Goal: Transaction & Acquisition: Purchase product/service

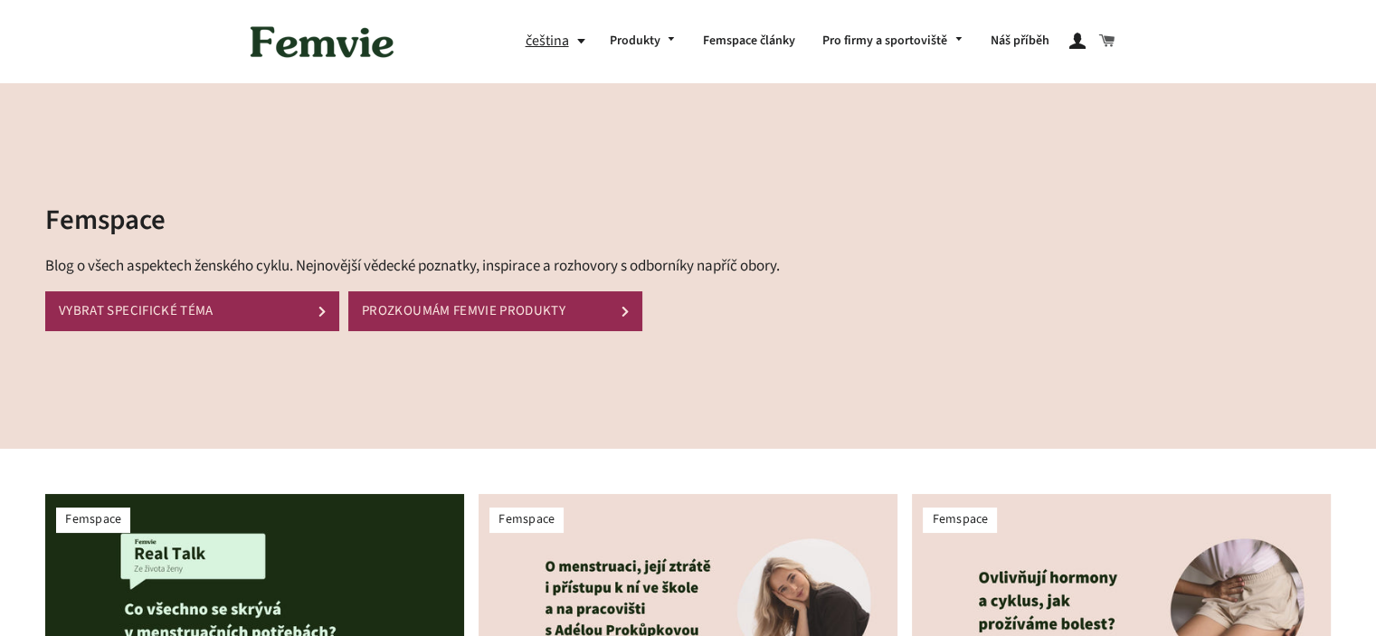
click at [1108, 33] on span at bounding box center [1107, 41] width 16 height 25
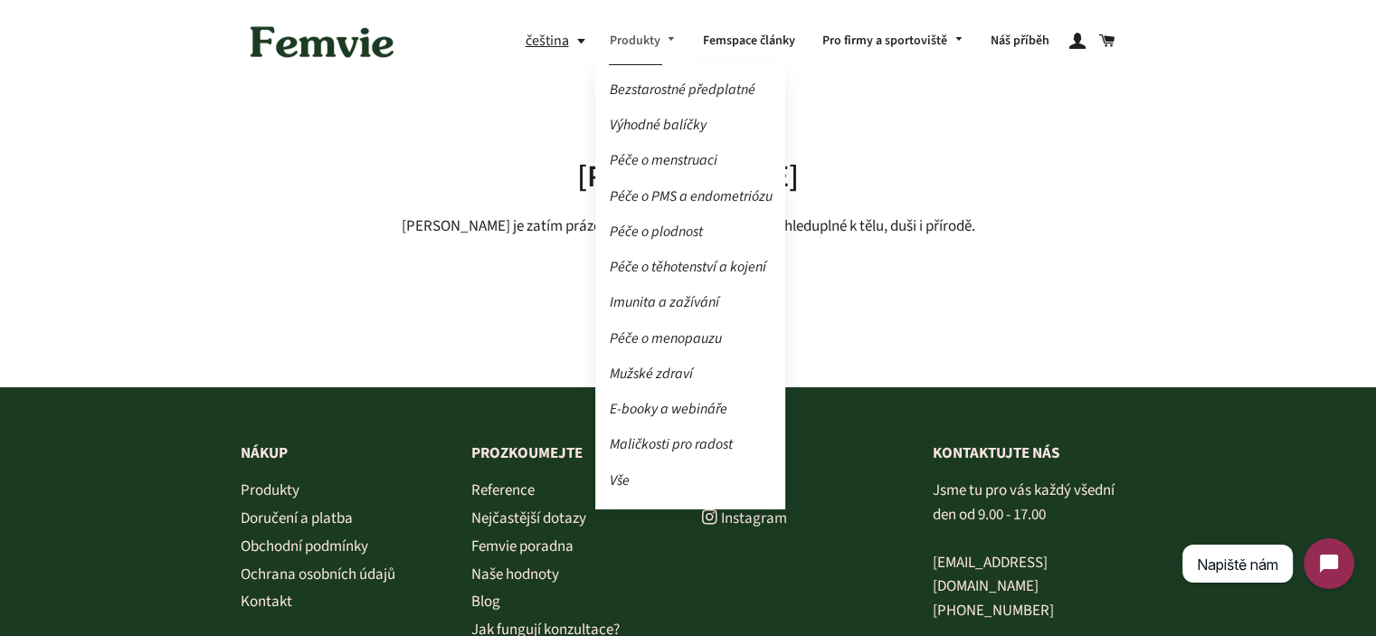
click at [668, 49] on link "Produkty" at bounding box center [642, 41] width 94 height 47
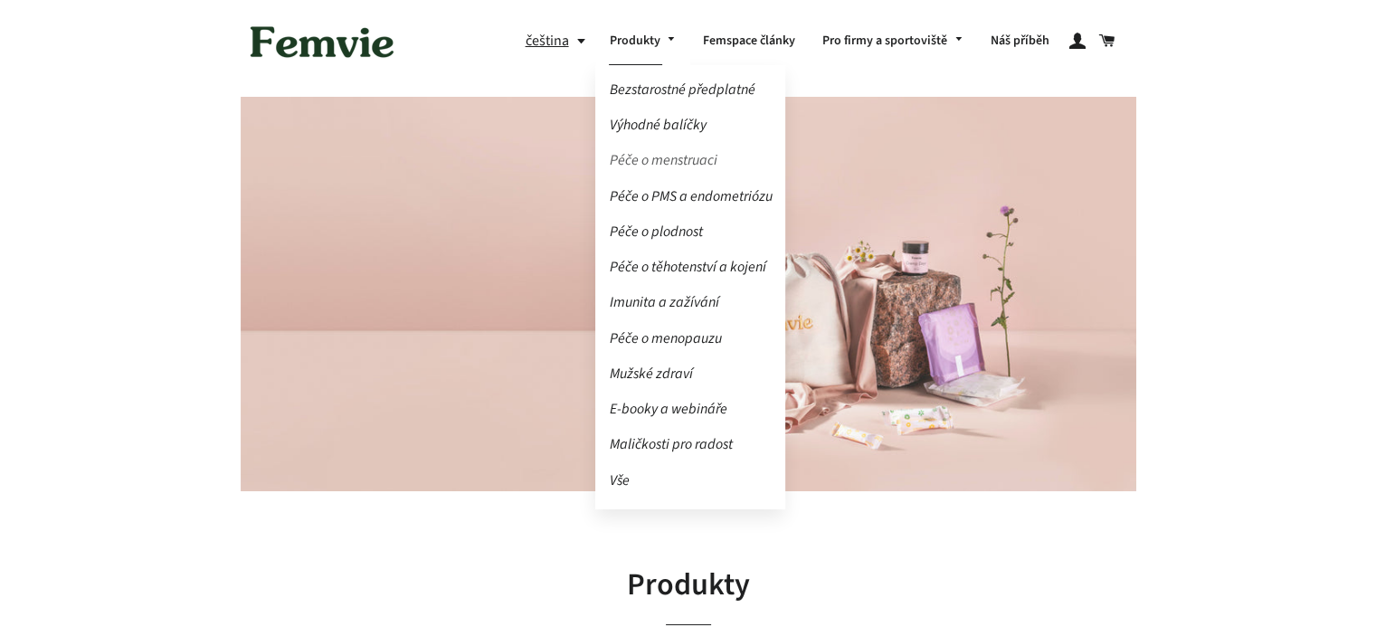
click at [662, 161] on link "Péče o menstruaci" at bounding box center [690, 161] width 190 height 32
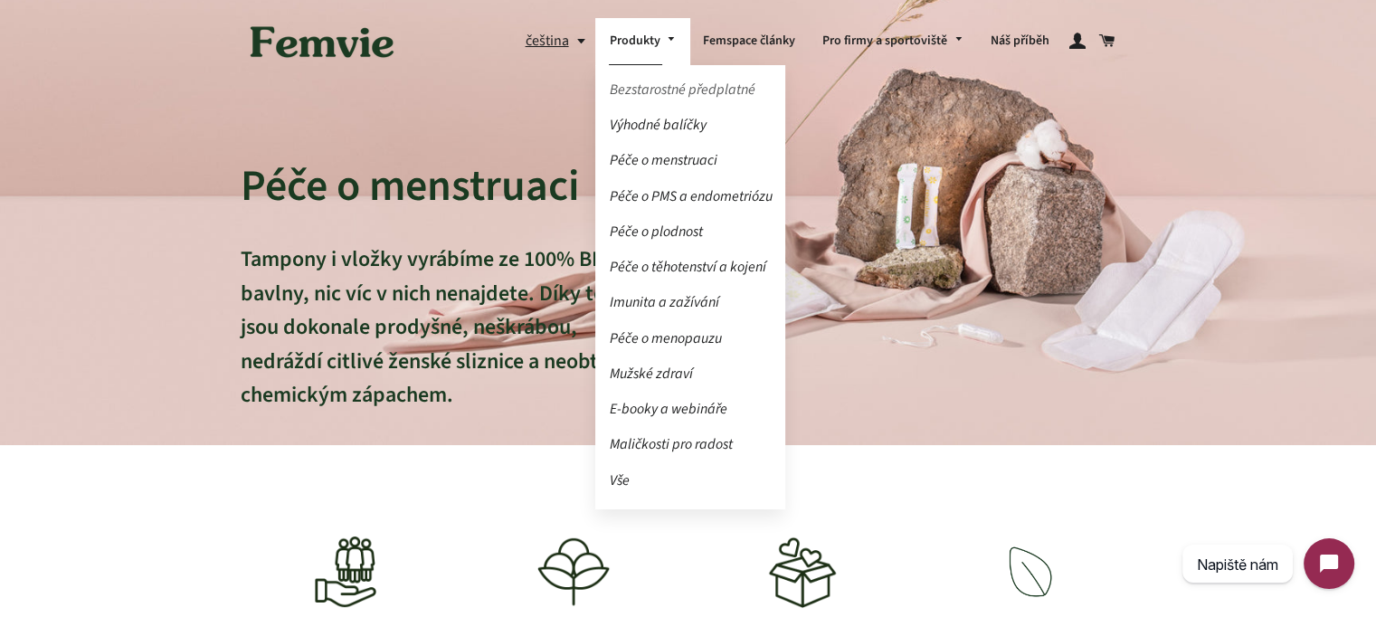
click at [673, 93] on link "Bezstarostné předplatné" at bounding box center [690, 90] width 190 height 32
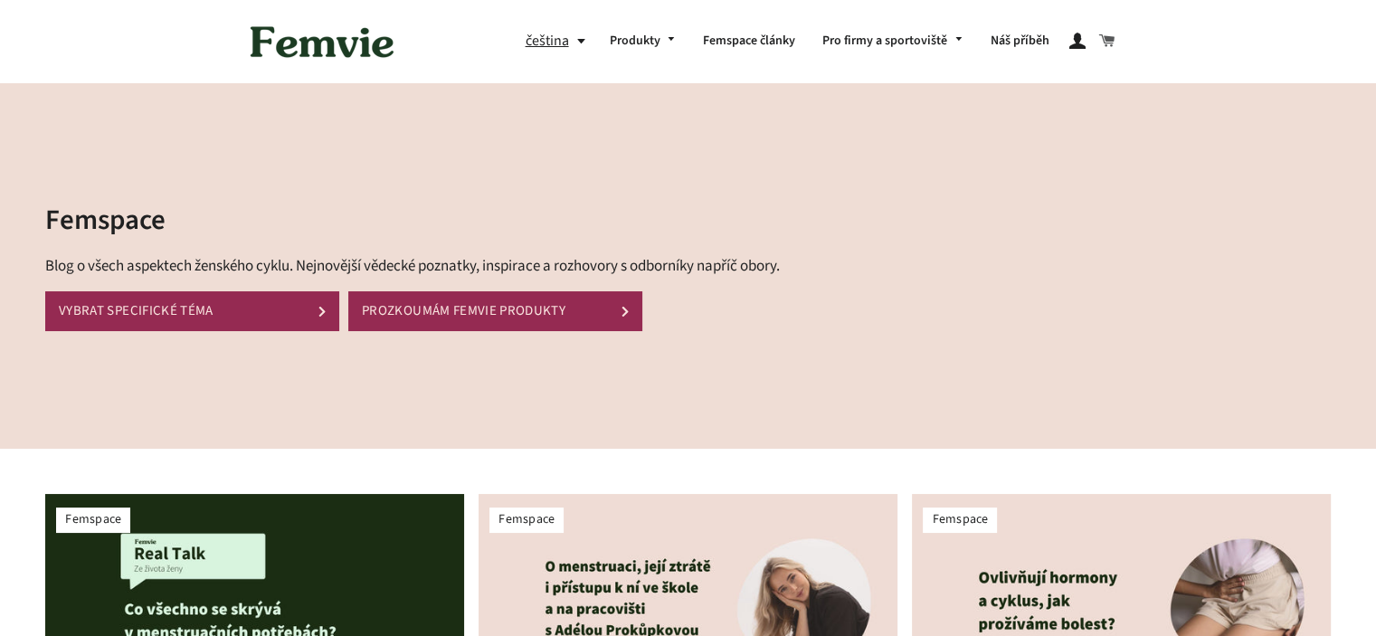
click at [1114, 39] on span at bounding box center [1107, 41] width 16 height 25
